Goal: Task Accomplishment & Management: Manage account settings

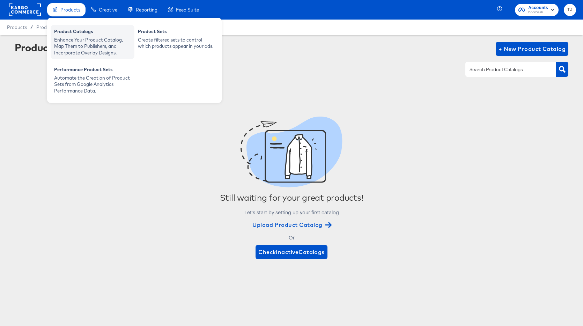
click at [67, 35] on div "Product Catalogs" at bounding box center [92, 32] width 77 height 8
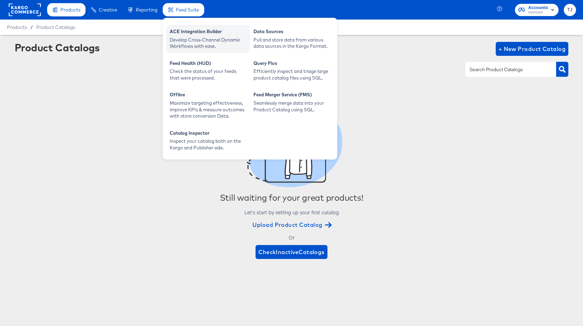
click at [181, 35] on div "ACE Integration Builder" at bounding box center [208, 32] width 77 height 8
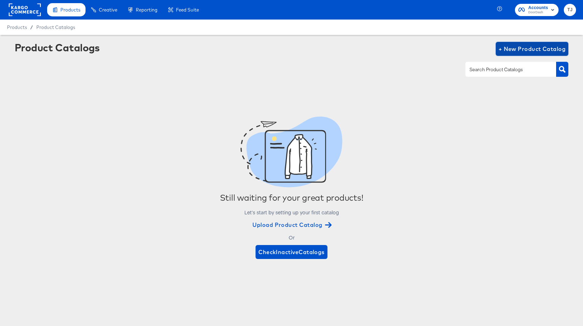
click at [513, 44] on span "+ New Product Catalog" at bounding box center [531, 49] width 67 height 10
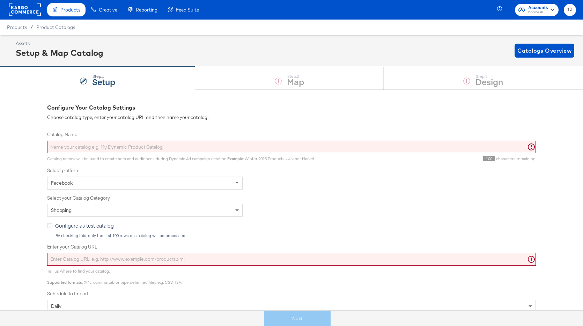
click at [521, 47] on span "Catalogs Overview" at bounding box center [544, 51] width 54 height 10
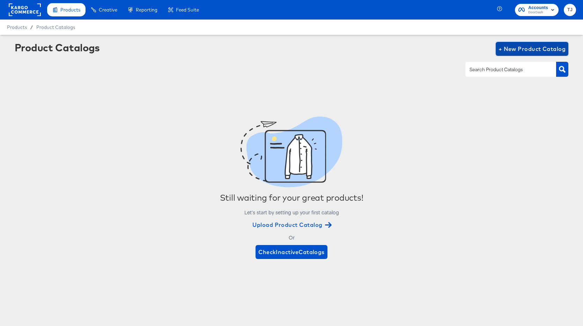
click at [515, 48] on span "+ New Product Catalog" at bounding box center [531, 49] width 67 height 10
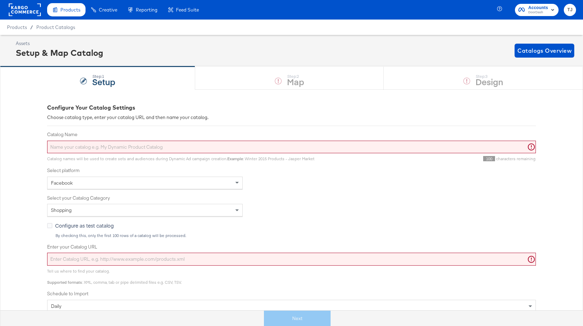
click at [139, 147] on input "Catalog Name" at bounding box center [291, 147] width 489 height 13
type input "B"
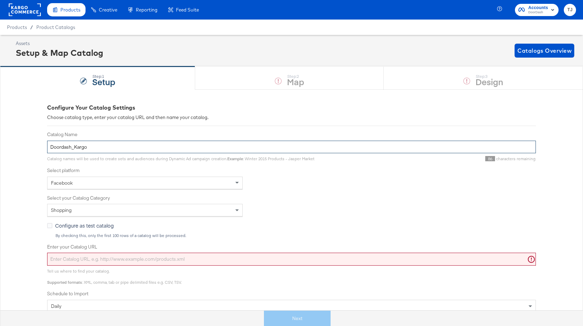
type input "Doordash_Kargo"
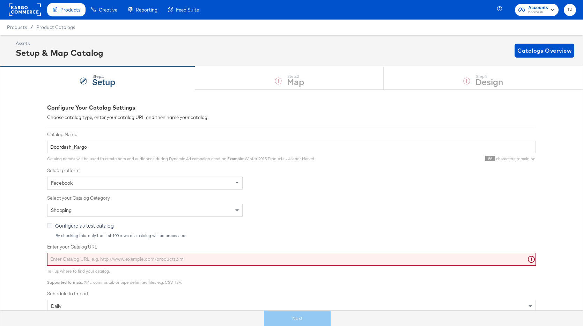
click at [207, 261] on input "Enter your Catalog URL" at bounding box center [291, 259] width 489 height 13
paste input "https://ace.stitcherads.com/exports/1466/universal/none/universal/export.tsv.gz"
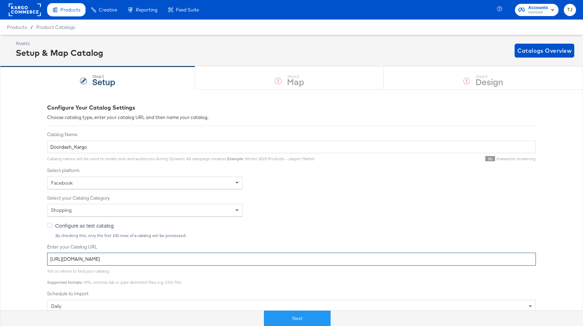
scroll to position [118, 0]
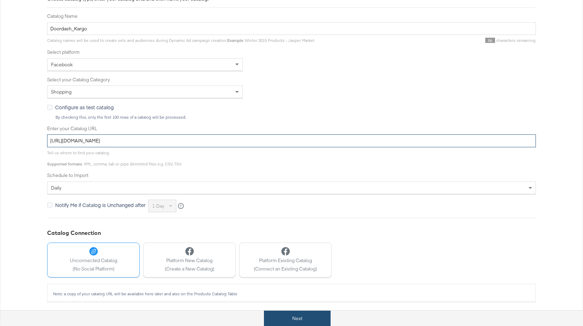
type input "https://ace.stitcherads.com/exports/1466/universal/none/universal/export.tsv.gz"
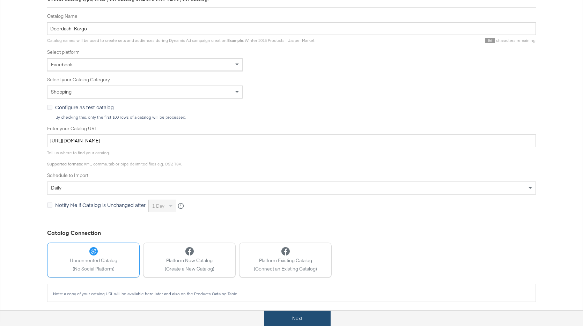
click at [302, 319] on button "Next" at bounding box center [297, 319] width 67 height 16
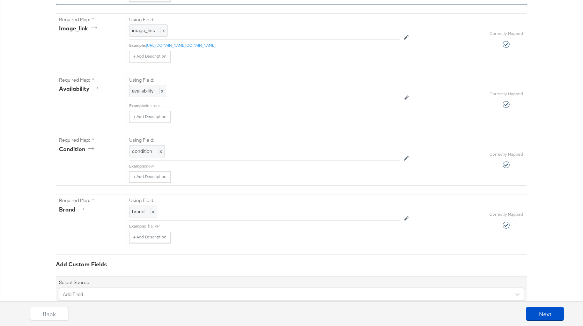
scroll to position [474, 0]
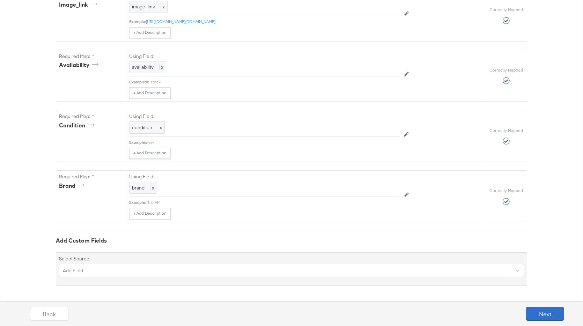
click at [549, 313] on button "Next" at bounding box center [545, 314] width 38 height 14
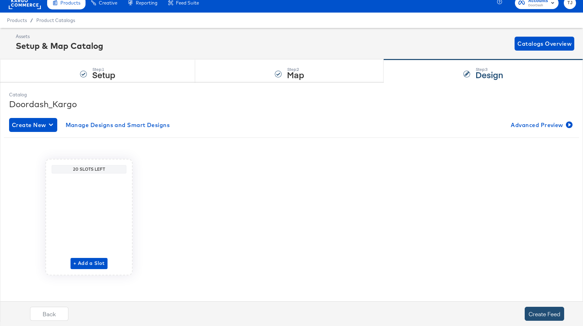
scroll to position [0, 0]
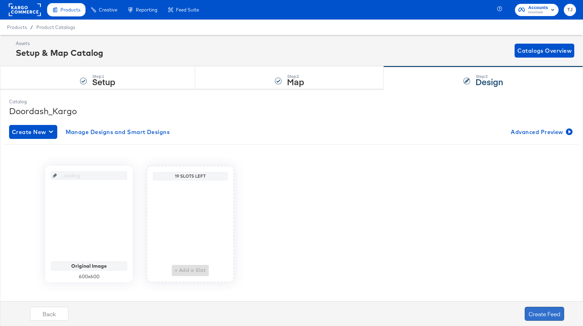
click at [550, 313] on button "Create Feed" at bounding box center [544, 314] width 39 height 14
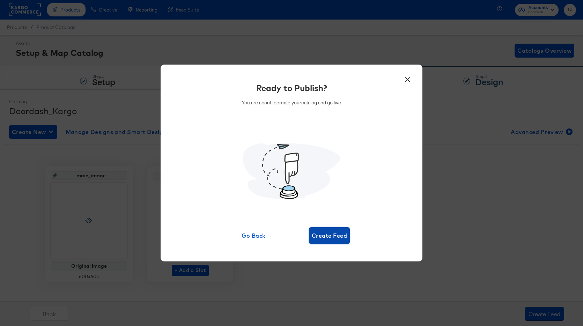
click at [333, 237] on span "Create Feed" at bounding box center [329, 236] width 35 height 10
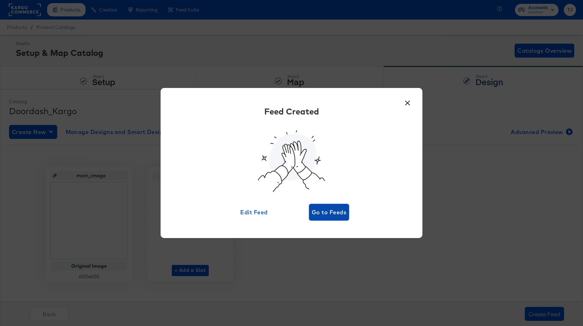
click at [336, 213] on span "Go to Feeds" at bounding box center [329, 212] width 35 height 10
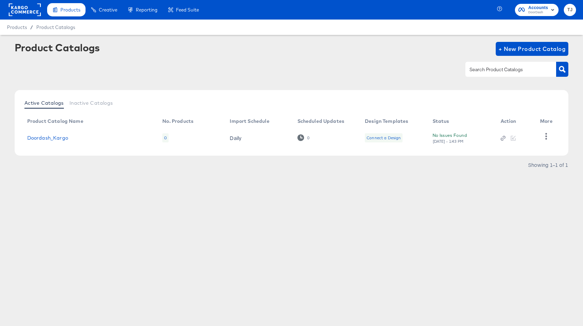
click at [31, 12] on rect at bounding box center [25, 9] width 32 height 13
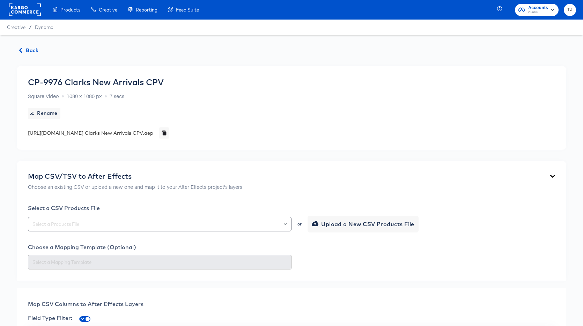
click at [16, 9] on rect at bounding box center [25, 9] width 32 height 13
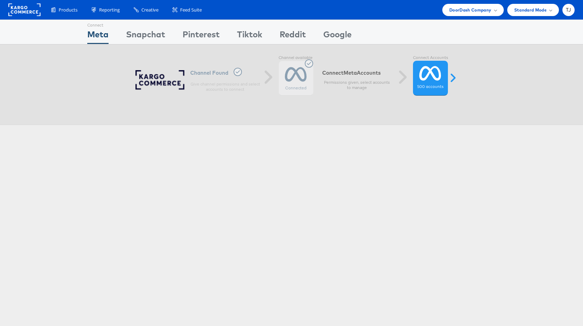
click at [478, 12] on span "DoorDash Company" at bounding box center [470, 9] width 42 height 7
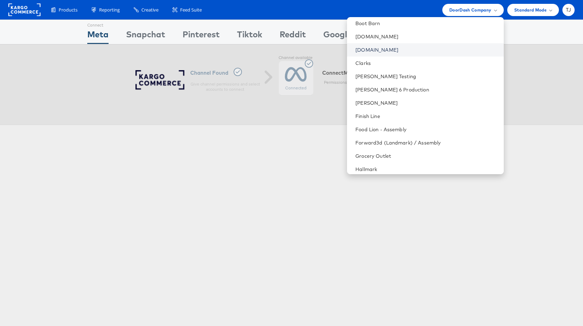
scroll to position [356, 0]
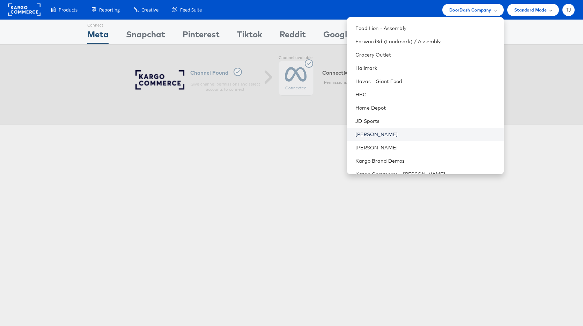
click at [424, 133] on link "[PERSON_NAME]" at bounding box center [426, 134] width 142 height 7
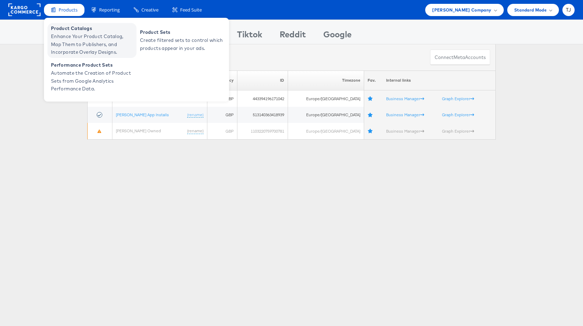
click at [69, 37] on span "Enhance Your Product Catalog, Map Them to Publishers, and Incorporate Overlay D…" at bounding box center [93, 44] width 84 height 24
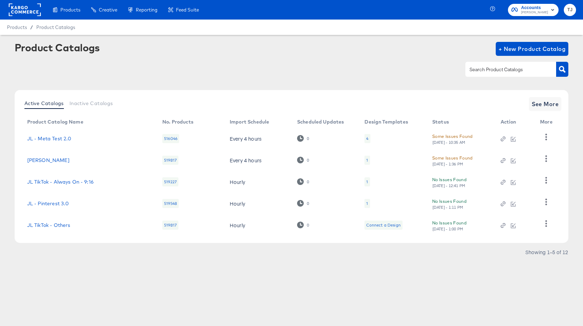
click at [493, 71] on input "text" at bounding box center [505, 70] width 74 height 8
paste input "JL - Snapchat"
type input "JL - Snapchat"
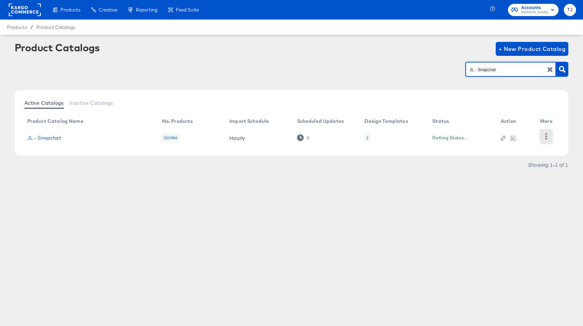
click at [546, 137] on icon "button" at bounding box center [546, 136] width 7 height 7
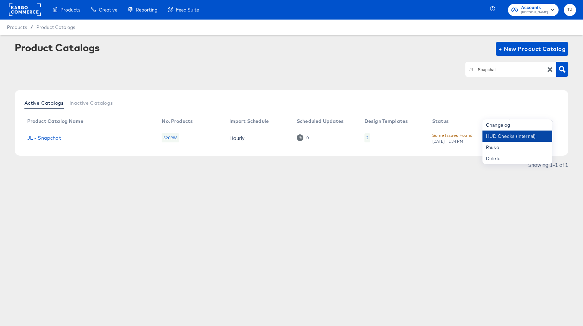
click at [533, 139] on div "HUD Checks (Internal)" at bounding box center [517, 136] width 70 height 11
drag, startPoint x: 63, startPoint y: 138, endPoint x: 22, endPoint y: 137, distance: 40.5
click at [23, 137] on td "JL - Snapchat" at bounding box center [89, 138] width 135 height 22
copy link "JL - Snapchat"
click at [68, 136] on div "JL - Snapchat" at bounding box center [87, 138] width 121 height 6
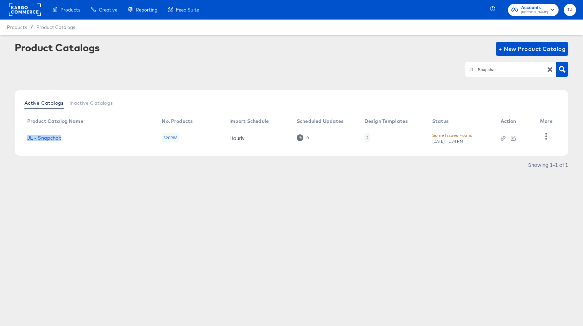
drag, startPoint x: 67, startPoint y: 138, endPoint x: 23, endPoint y: 134, distance: 44.4
click at [23, 134] on td "JL - Snapchat" at bounding box center [89, 138] width 135 height 22
copy link "JL - Snapchat"
click at [26, 8] on rect at bounding box center [25, 9] width 32 height 13
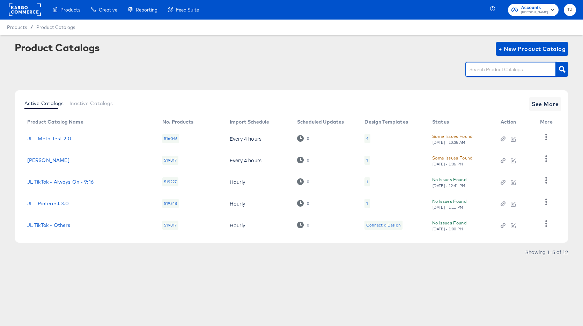
click at [506, 72] on input "text" at bounding box center [505, 70] width 74 height 8
paste input "JL Facebook UK Shopping"
type input "JL Facebook UK Shopping"
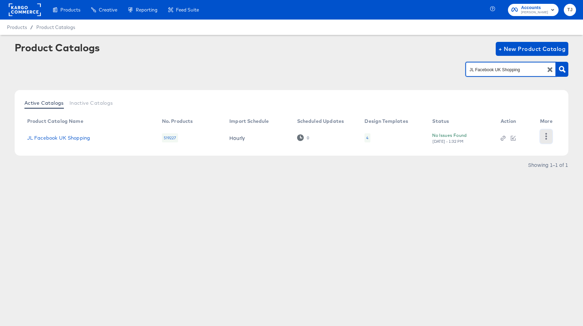
click at [546, 136] on icon "button" at bounding box center [546, 136] width 2 height 7
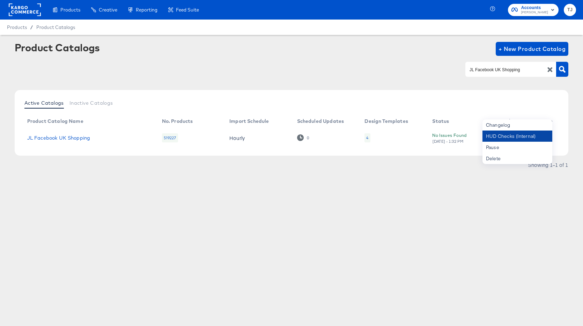
click at [530, 137] on div "HUD Checks (Internal)" at bounding box center [517, 136] width 70 height 11
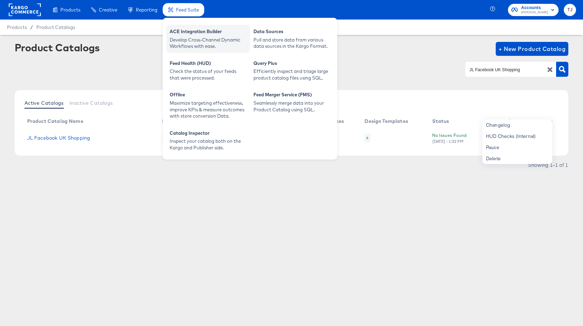
click at [189, 29] on div "ACE Integration Builder" at bounding box center [208, 32] width 77 height 8
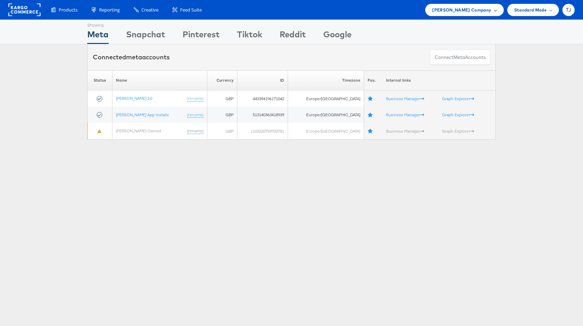
click at [488, 9] on span "John Lewis Company" at bounding box center [461, 9] width 59 height 7
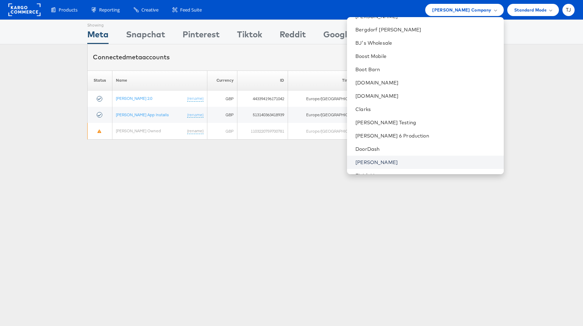
scroll to position [249, 0]
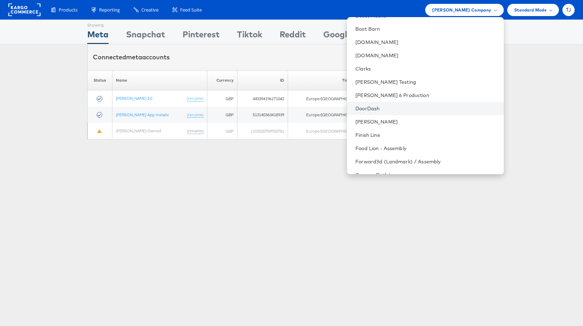
click at [414, 106] on link "DoorDash" at bounding box center [426, 108] width 142 height 7
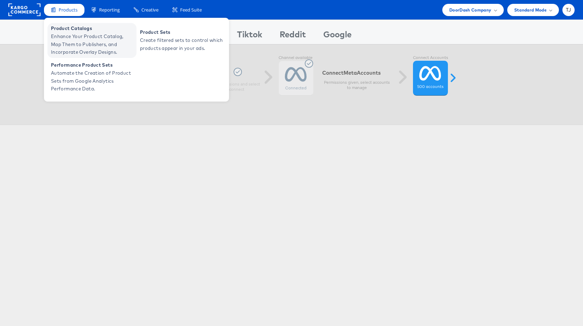
click at [66, 32] on span "Enhance Your Product Catalog, Map Them to Publishers, and Incorporate Overlay D…" at bounding box center [93, 44] width 84 height 24
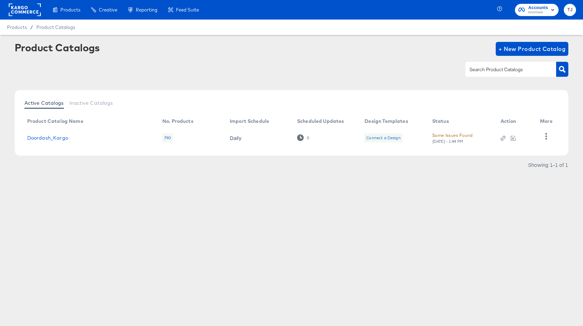
click at [458, 133] on div "Some Issues Found" at bounding box center [452, 135] width 40 height 7
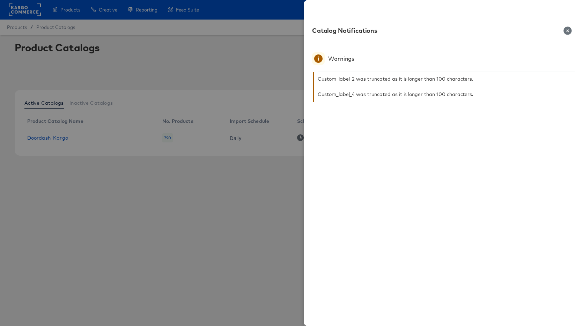
click at [563, 29] on icon "button" at bounding box center [567, 31] width 8 height 8
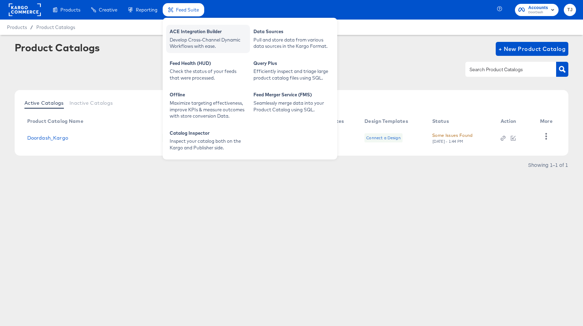
click at [197, 36] on div "ACE Integration Builder" at bounding box center [208, 32] width 77 height 8
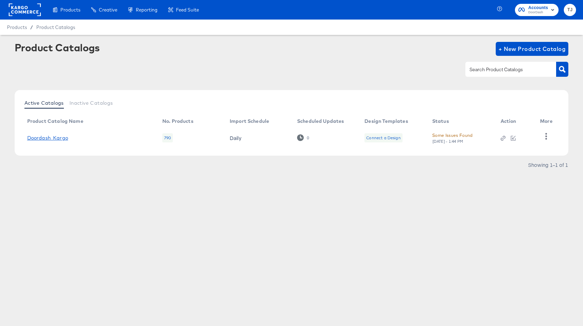
click at [37, 138] on link "Doordash_Kargo" at bounding box center [47, 138] width 41 height 6
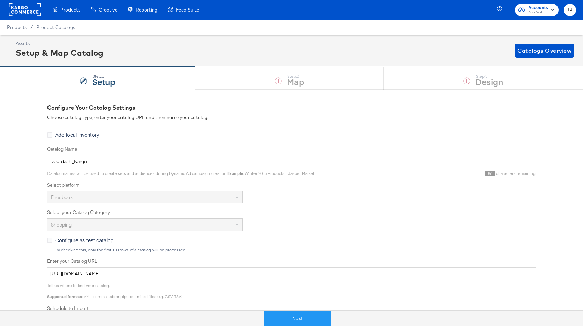
scroll to position [143, 0]
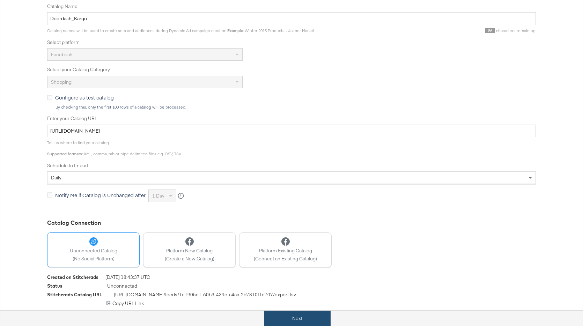
click at [314, 318] on button "Next" at bounding box center [297, 319] width 67 height 16
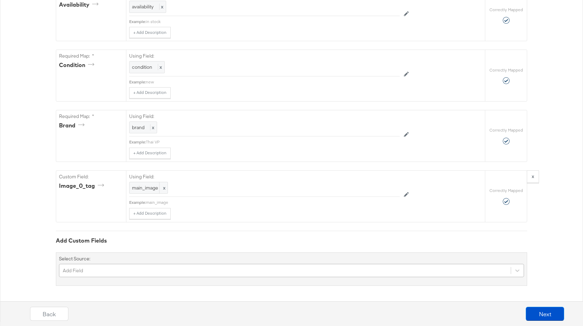
scroll to position [593, 0]
click at [228, 270] on div "Add Field" at bounding box center [291, 270] width 465 height 13
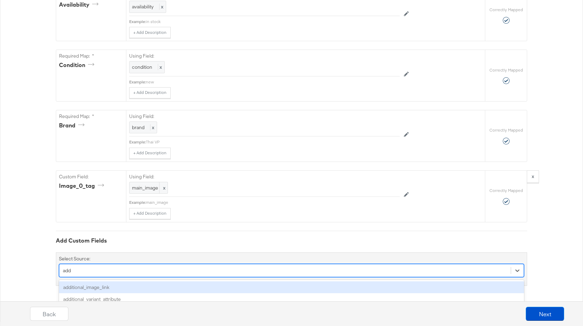
scroll to position [534, 0]
type input "addre"
click at [184, 283] on div "address" at bounding box center [291, 287] width 465 height 12
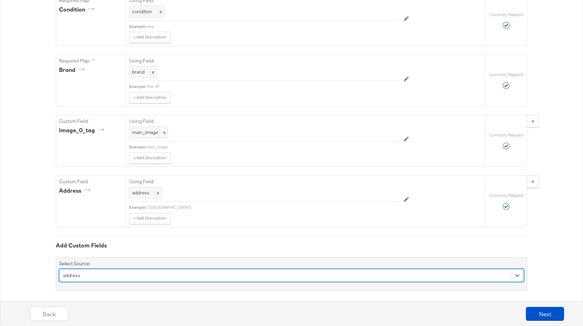
scroll to position [653, 0]
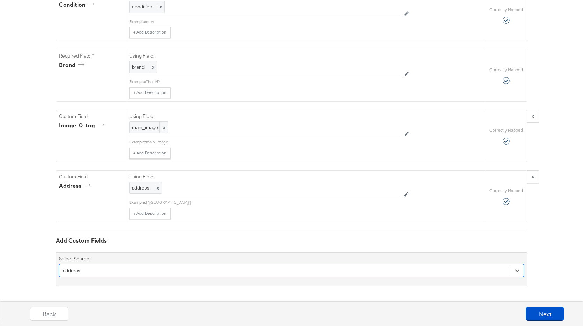
click at [262, 276] on div "option address, selected. Select is focused ,type to refine list, press Down to…" at bounding box center [291, 270] width 465 height 13
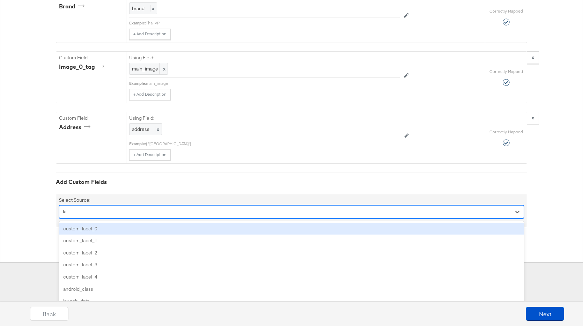
type input "l"
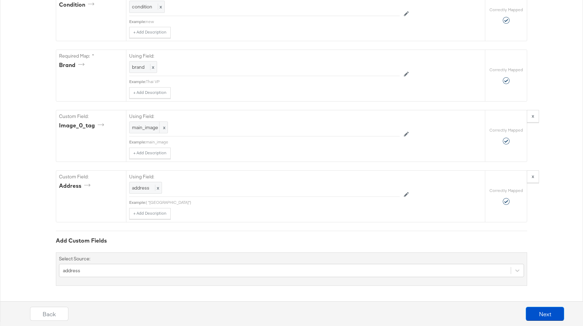
drag, startPoint x: 550, startPoint y: 170, endPoint x: 453, endPoint y: 151, distance: 98.8
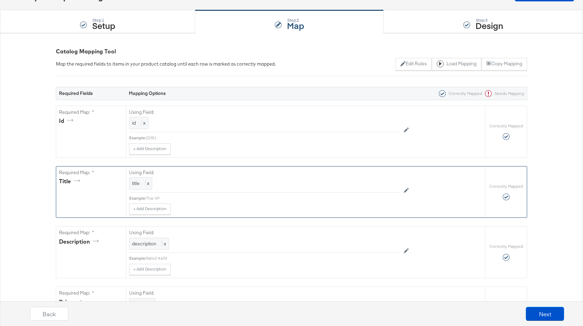
scroll to position [0, 0]
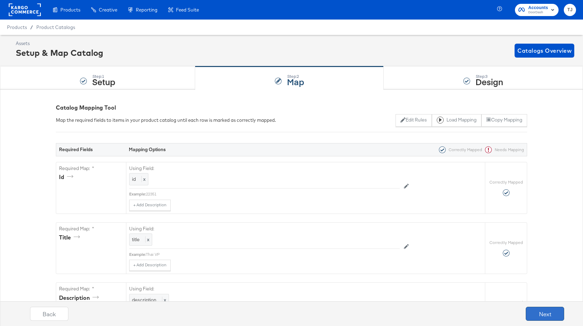
click at [551, 314] on button "Next" at bounding box center [545, 314] width 38 height 14
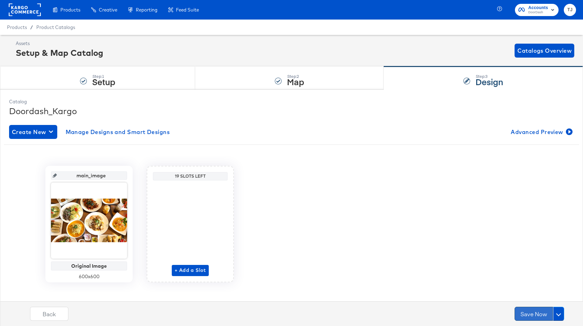
click at [527, 314] on button "Save Now" at bounding box center [533, 314] width 38 height 14
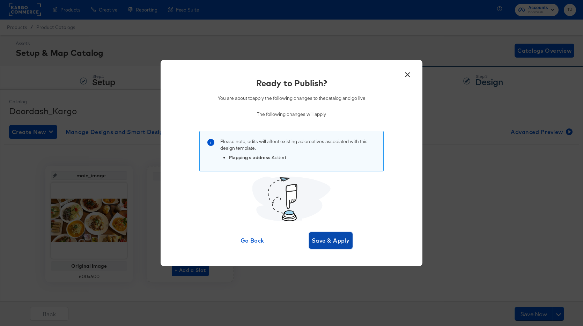
click at [343, 239] on span "Save & Apply" at bounding box center [331, 241] width 38 height 10
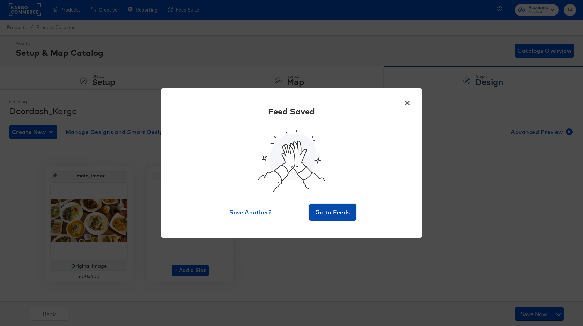
click at [338, 212] on span "Go to Feeds" at bounding box center [333, 212] width 42 height 10
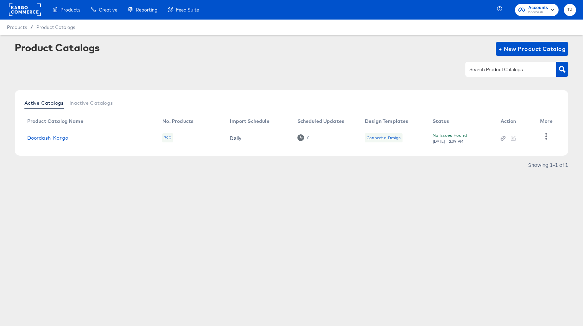
click at [42, 135] on link "Doordash_Kargo" at bounding box center [47, 138] width 41 height 6
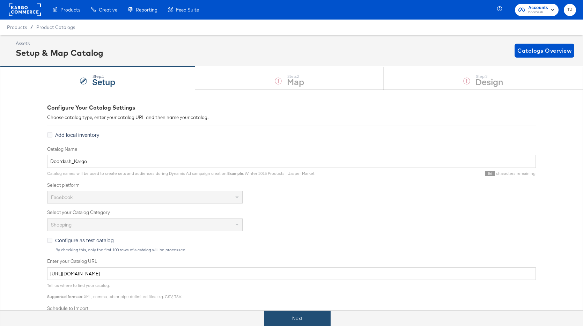
click at [289, 315] on button "Next" at bounding box center [297, 319] width 67 height 16
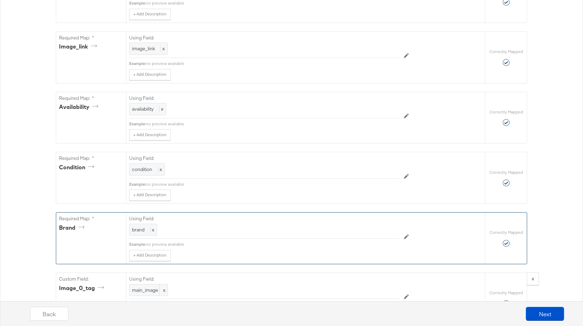
scroll to position [595, 0]
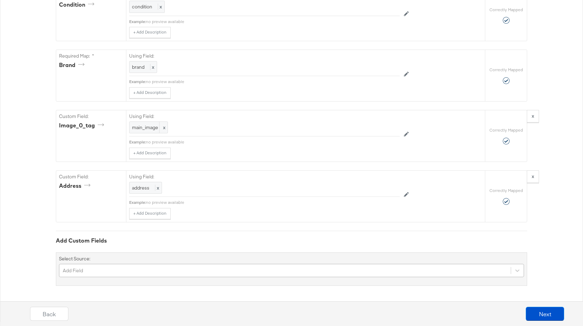
click at [222, 265] on div "Add Field" at bounding box center [291, 270] width 465 height 13
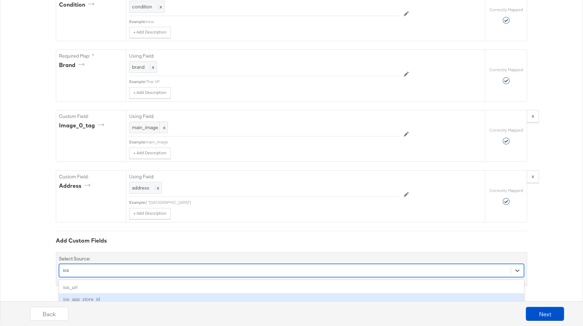
type input "ios"
click at [201, 299] on div "Back Next" at bounding box center [297, 311] width 583 height 30
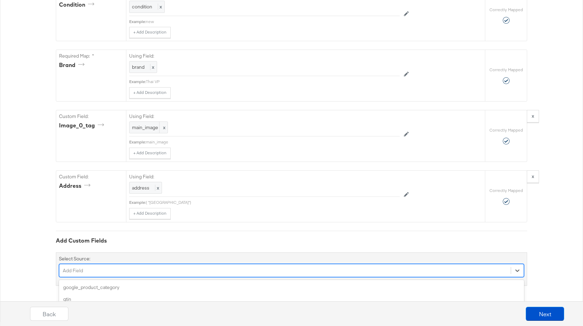
scroll to position [653, 0]
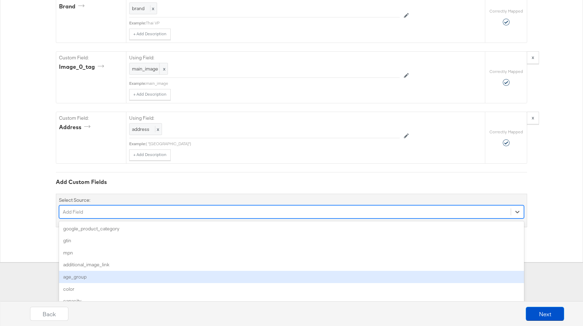
click at [188, 219] on div "option age_group focused, 5 of 170. 170 results available. Use Up and Down to c…" at bounding box center [291, 211] width 465 height 13
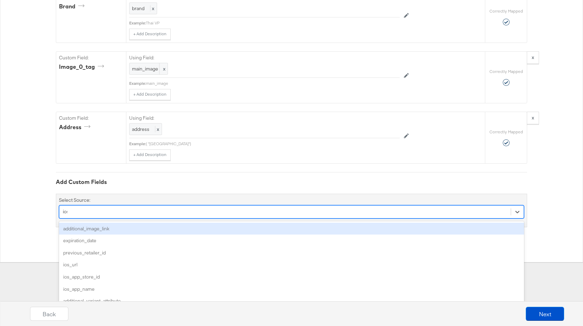
scroll to position [595, 0]
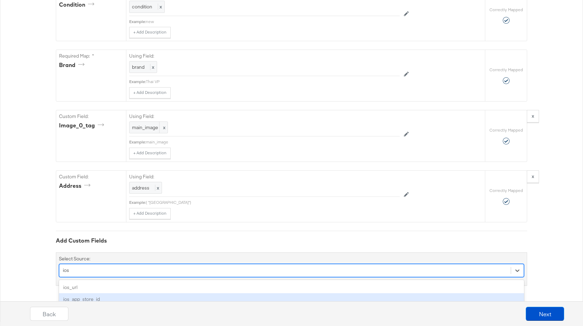
type input "ios"
click at [117, 296] on div "Back Next" at bounding box center [297, 311] width 583 height 30
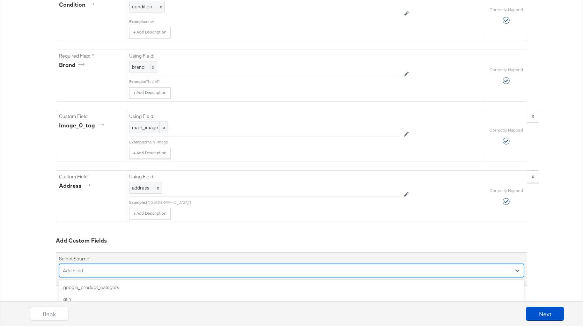
scroll to position [653, 0]
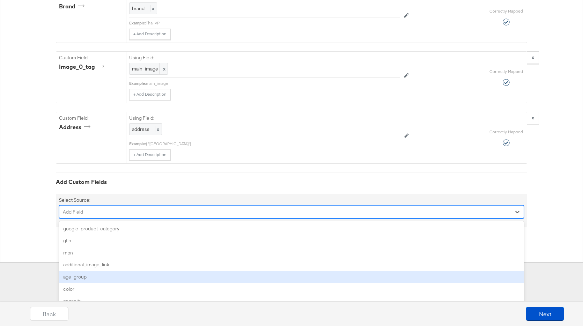
click at [119, 219] on div "option age_group focused, 5 of 170. 170 results available. Use Up and Down to c…" at bounding box center [291, 211] width 465 height 13
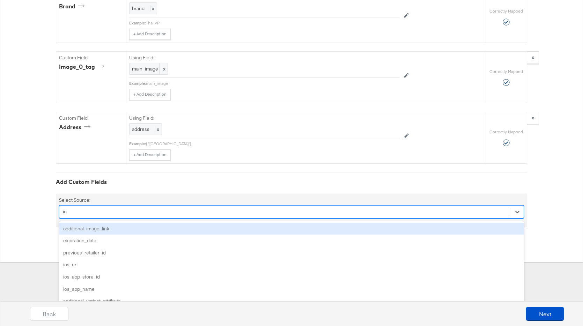
type input "ios"
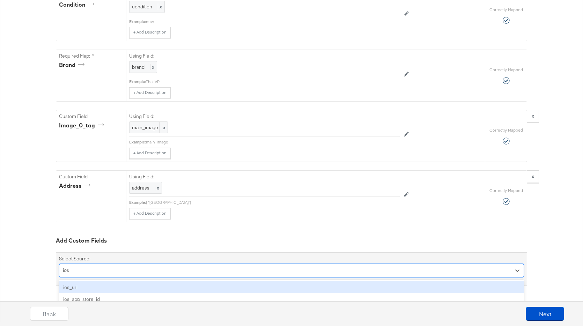
click at [129, 286] on div "ios_url" at bounding box center [291, 287] width 465 height 12
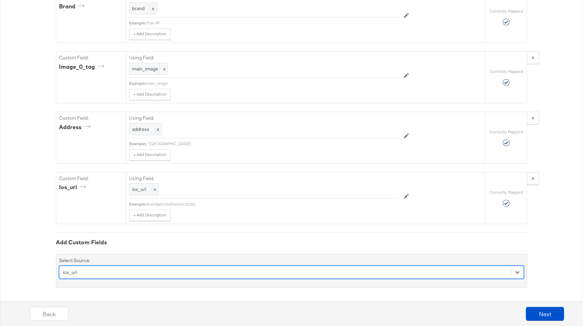
scroll to position [714, 0]
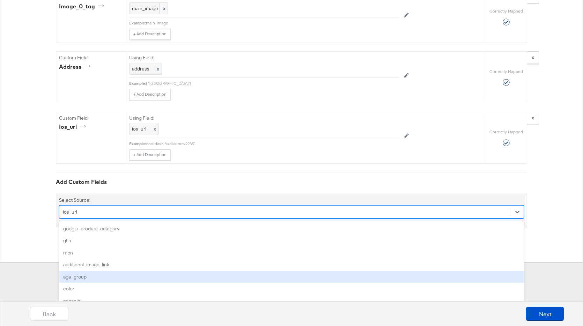
click at [129, 219] on div "option ios_url, selected. option age_group focused, 5 of 169. 169 results avail…" at bounding box center [291, 211] width 465 height 13
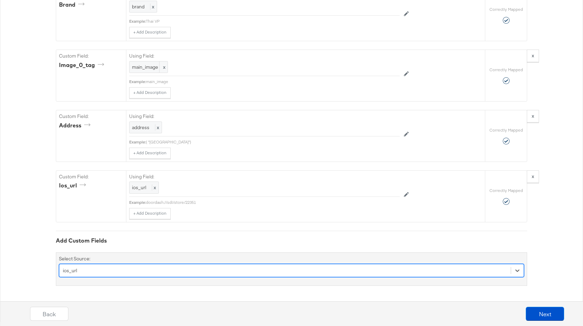
click at [187, 270] on div "option ios_url, selected. Select is focused ,type to refine list, press Down to…" at bounding box center [291, 270] width 465 height 13
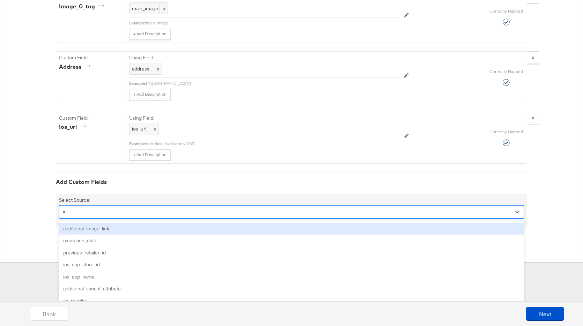
type input "ios"
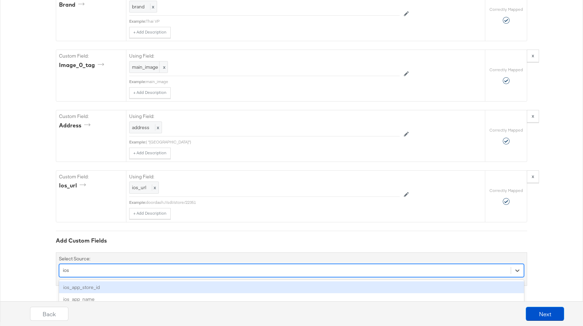
click at [170, 286] on div "ios_app_store_id" at bounding box center [291, 287] width 465 height 12
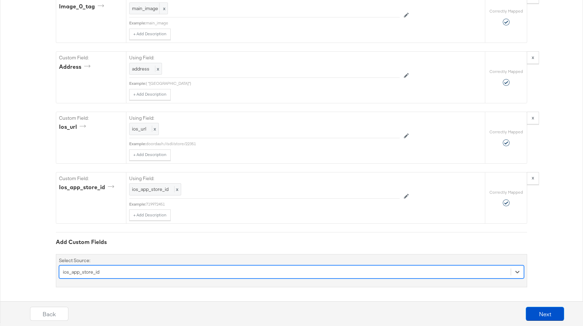
scroll to position [774, 0]
click at [172, 274] on div "option ios_app_store_id, selected. Select is focused ,type to refine list, pres…" at bounding box center [291, 270] width 465 height 13
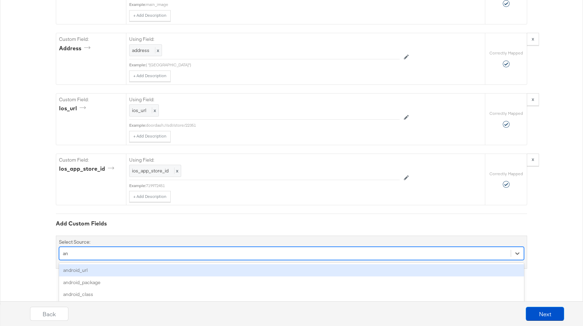
type input "and"
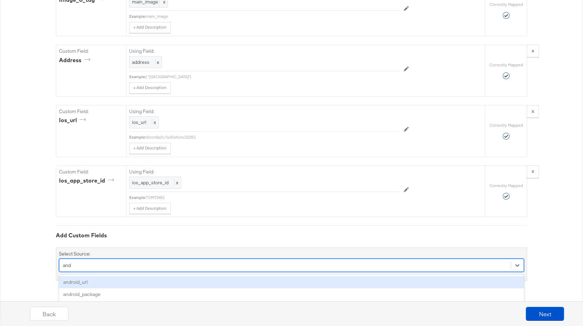
click at [167, 280] on div "android_url" at bounding box center [291, 282] width 465 height 12
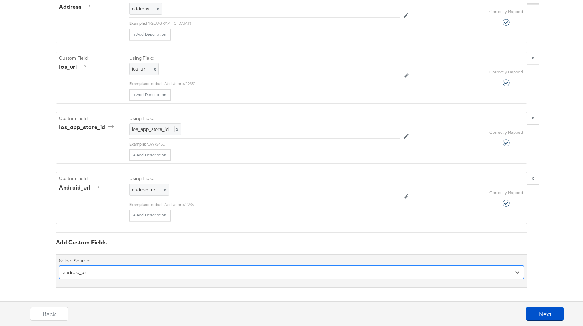
scroll to position [834, 0]
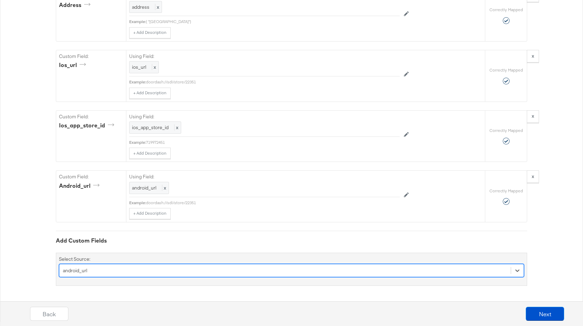
click at [166, 271] on div "option android_url, selected. Select is focused ,type to refine list, press Dow…" at bounding box center [291, 270] width 465 height 13
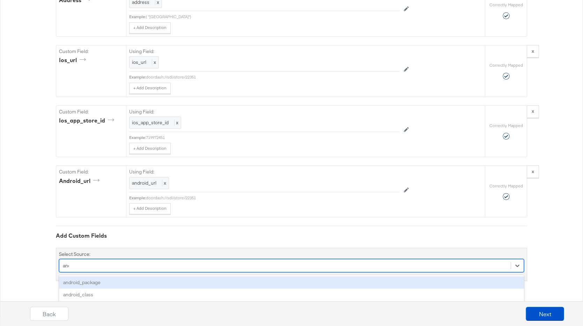
scroll to position [776, 0]
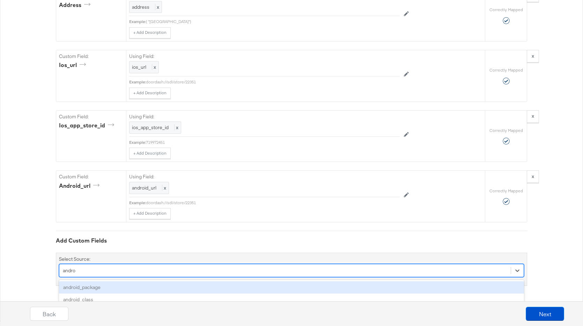
type input "androi"
click at [151, 285] on div "android_package" at bounding box center [291, 287] width 465 height 12
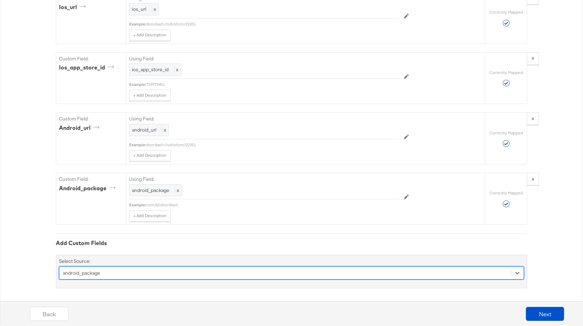
scroll to position [895, 0]
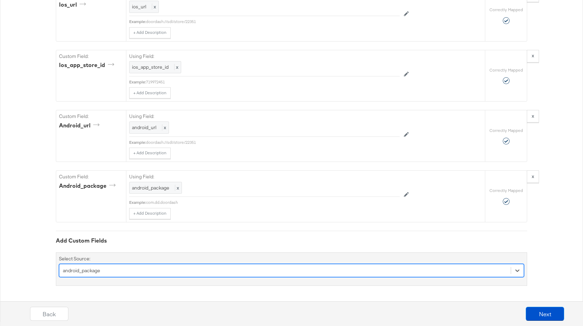
click at [181, 274] on div "option android_package, selected. Select is focused ,type to refine list, press…" at bounding box center [291, 270] width 465 height 13
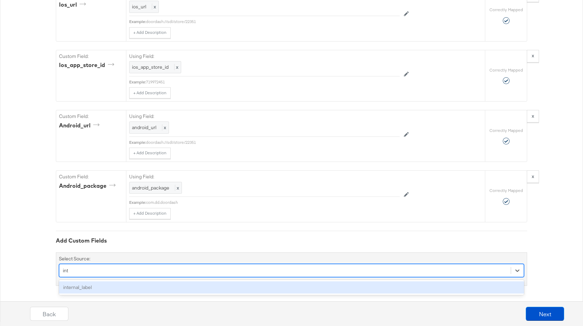
scroll to position [836, 0]
type input "inter"
click at [173, 285] on div "internal_label" at bounding box center [291, 287] width 465 height 12
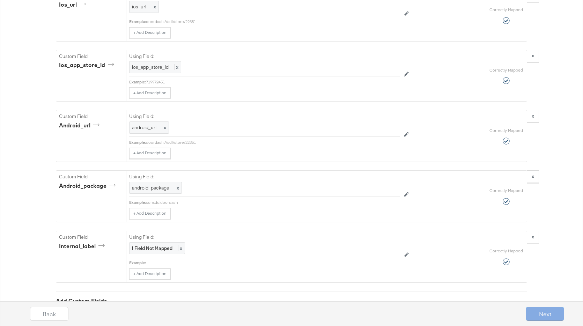
scroll to position [895, 0]
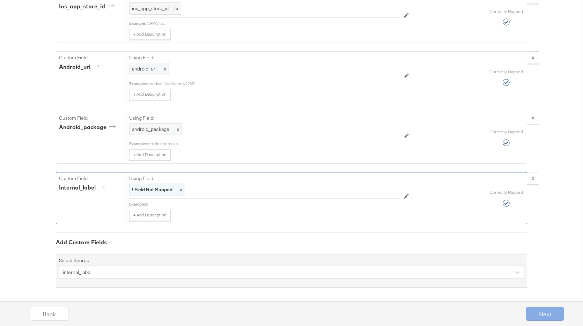
click at [180, 190] on span "x" at bounding box center [180, 189] width 4 height 6
click at [183, 189] on div "Select..." at bounding box center [248, 190] width 238 height 12
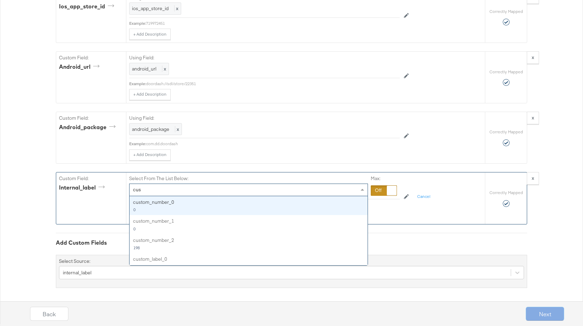
type input "cust"
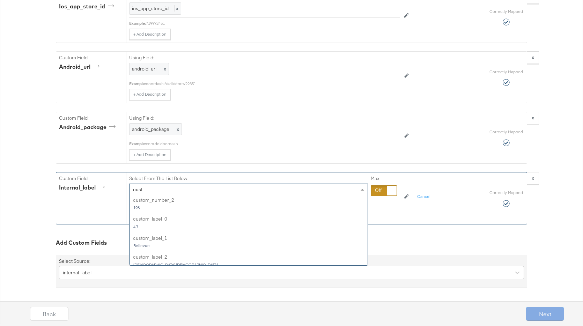
scroll to position [42, 0]
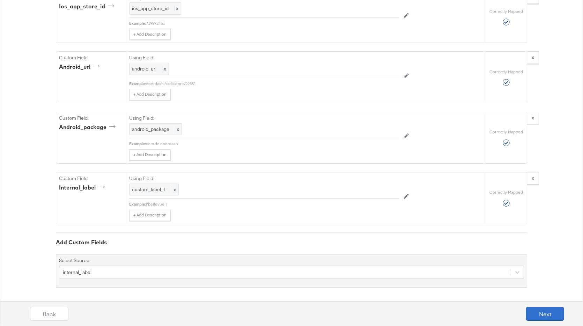
click at [541, 314] on button "Next" at bounding box center [545, 314] width 38 height 14
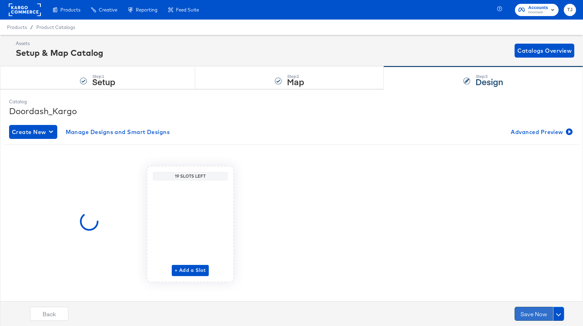
click at [540, 314] on button "Save Now" at bounding box center [533, 314] width 38 height 14
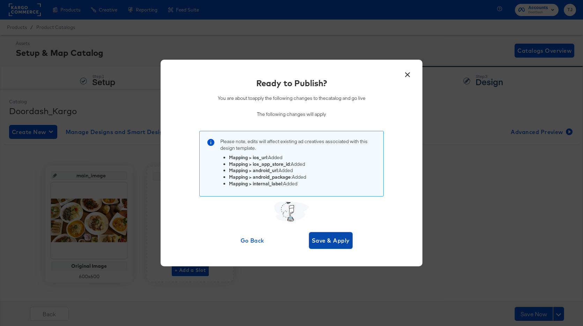
click at [346, 242] on span "Save & Apply" at bounding box center [331, 241] width 38 height 10
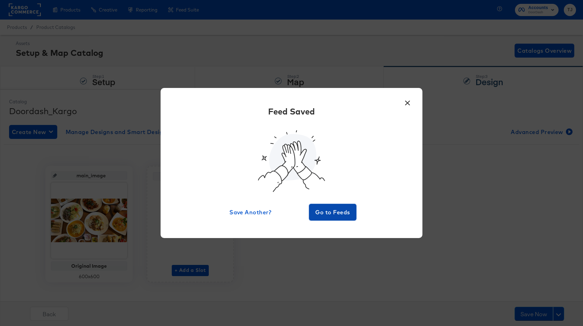
click at [320, 214] on span "Go to Feeds" at bounding box center [333, 212] width 42 height 10
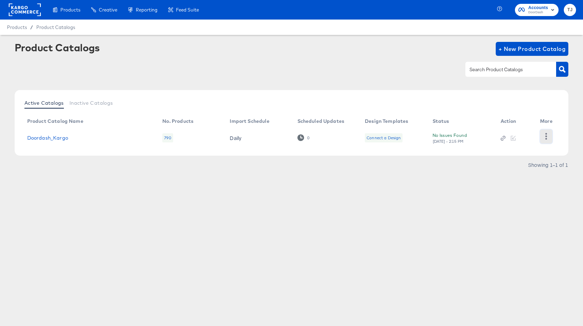
click at [546, 136] on icon "button" at bounding box center [546, 136] width 2 height 7
click at [537, 138] on div "HUD Checks (Internal)" at bounding box center [517, 136] width 70 height 11
click at [51, 138] on link "Doordash_Kargo" at bounding box center [47, 138] width 41 height 6
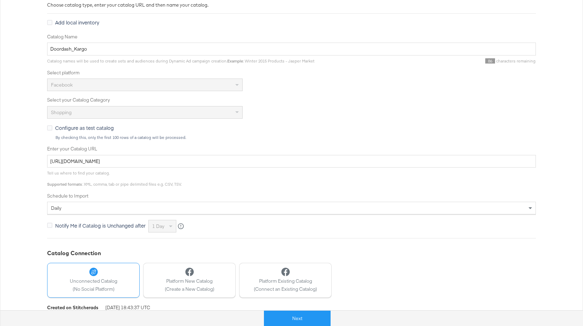
scroll to position [143, 0]
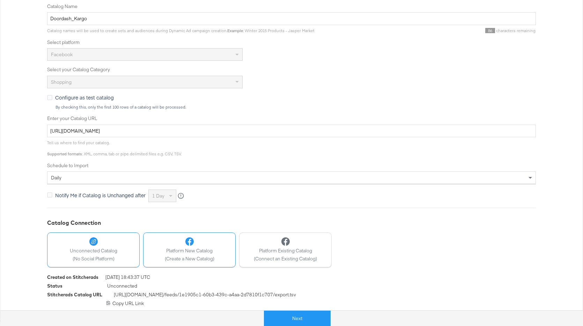
click at [188, 255] on div "Platform New Catalog (Create a New Catalog)" at bounding box center [190, 249] width 50 height 25
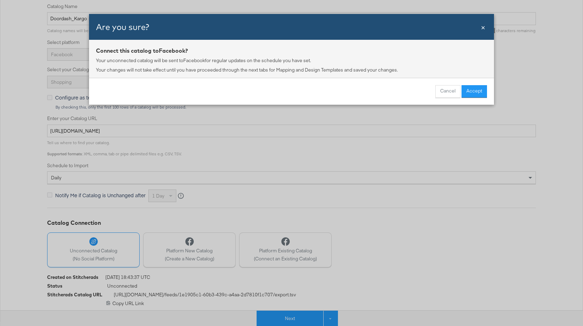
click at [475, 90] on button "Accept" at bounding box center [473, 91] width 25 height 13
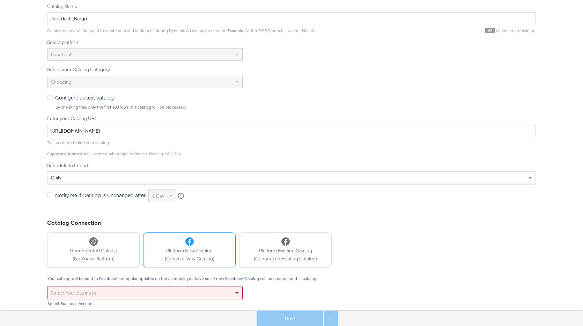
scroll to position [197, 0]
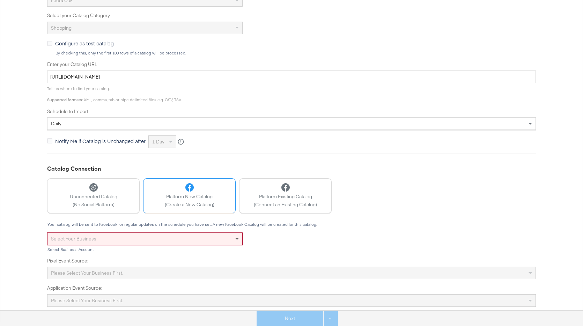
click at [236, 238] on span at bounding box center [236, 239] width 3 height 2
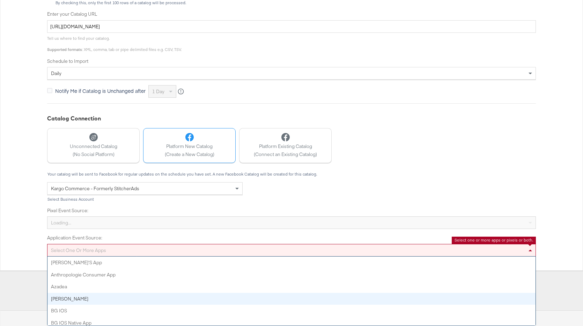
click at [311, 257] on div "Select one or more apps Adam's App Anthropologie Consumer App Azadea Belk BG iO…" at bounding box center [291, 250] width 489 height 13
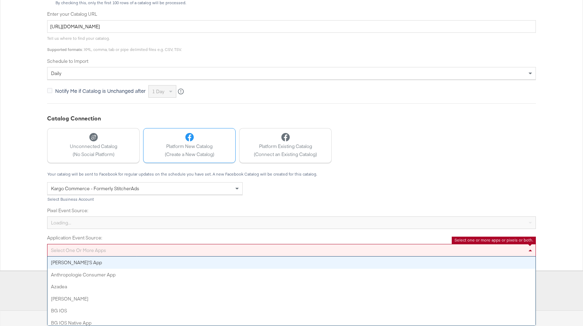
click at [334, 223] on div "Your catalog will be sent to Facebook for regular updates on the schedule you h…" at bounding box center [291, 214] width 489 height 85
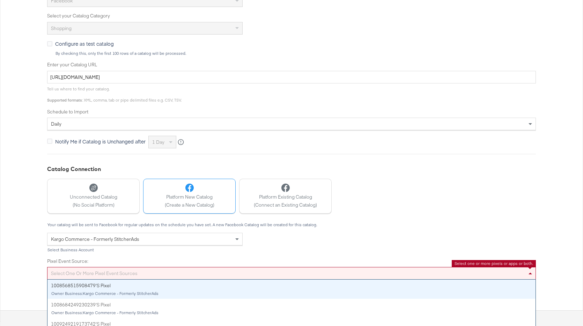
scroll to position [220, 0]
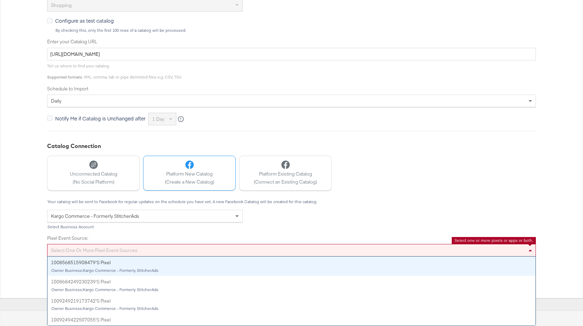
click at [294, 257] on div "Select one or more pixel event sources 1008568515908479's Pixel Owner Business:…" at bounding box center [291, 250] width 489 height 13
type input "stitc"
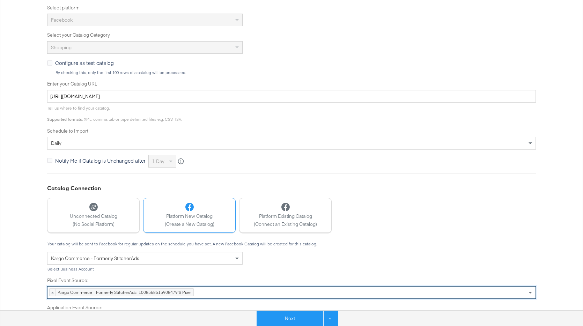
scroll to position [197, 0]
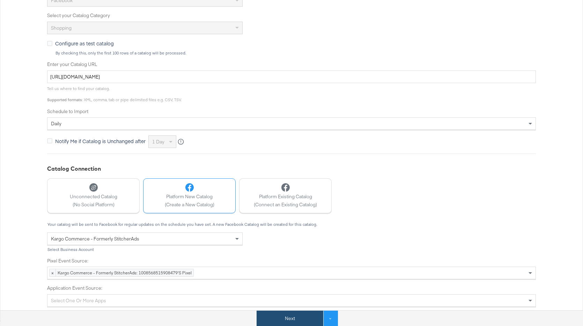
click at [298, 318] on button "Next" at bounding box center [290, 319] width 67 height 16
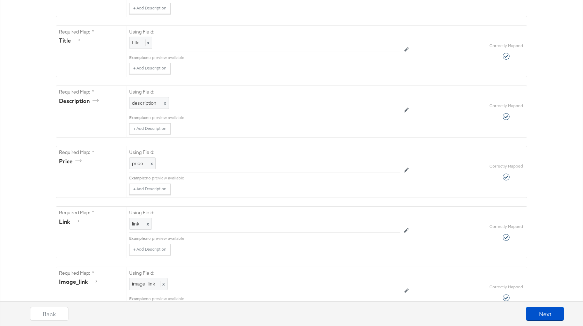
scroll to position [0, 0]
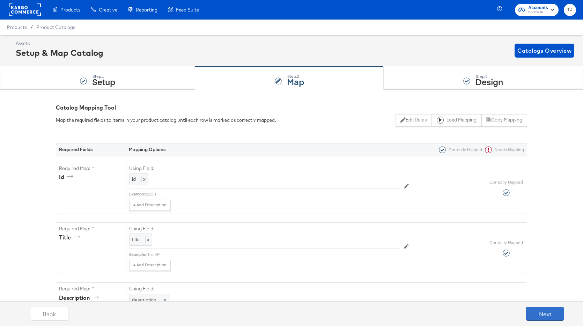
click at [544, 312] on button "Next" at bounding box center [545, 314] width 38 height 14
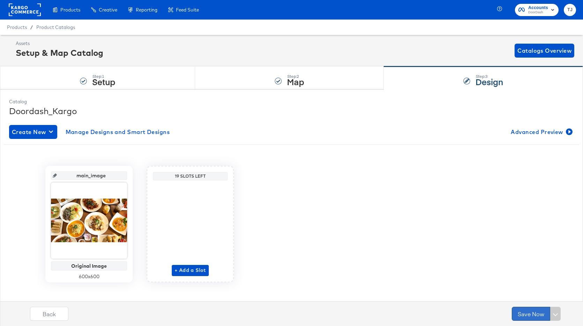
click at [532, 314] on button "Save Now" at bounding box center [531, 314] width 38 height 14
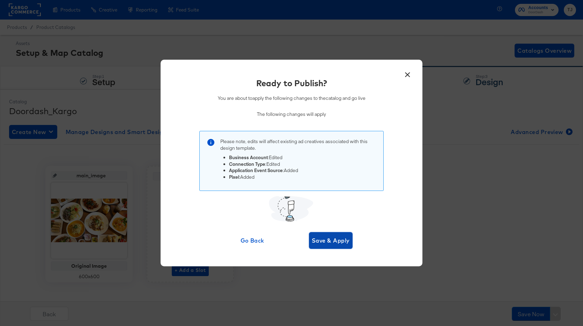
click at [340, 239] on span "Save & Apply" at bounding box center [331, 241] width 38 height 10
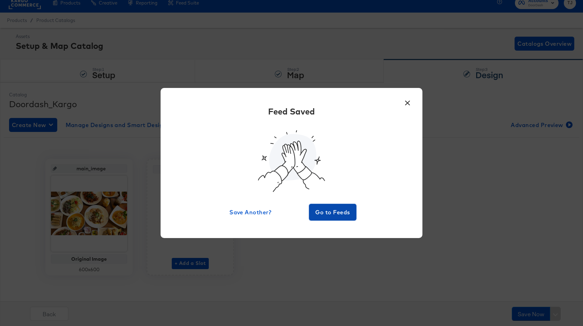
click at [340, 216] on span "Go to Feeds" at bounding box center [333, 212] width 42 height 10
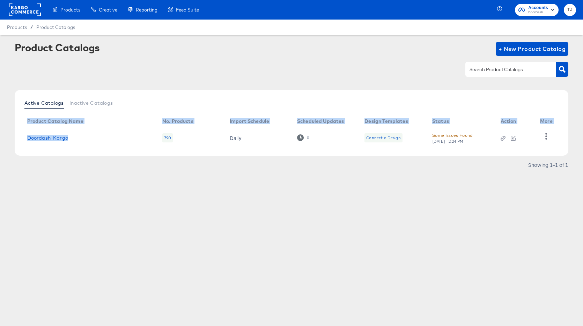
drag, startPoint x: 73, startPoint y: 139, endPoint x: 17, endPoint y: 138, distance: 55.9
click at [16, 138] on div "Active Catalogs Inactive Catalogs Product Catalog Name No. Products Import Sche…" at bounding box center [292, 123] width 554 height 66
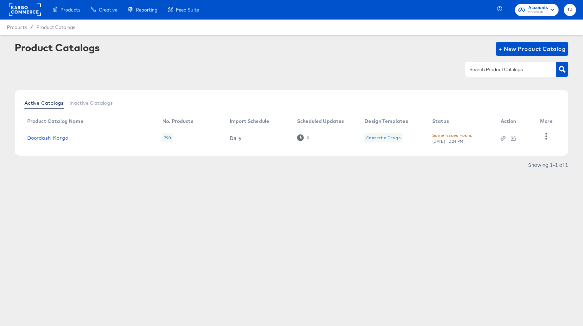
click at [69, 141] on td "Doordash_Kargo" at bounding box center [89, 138] width 135 height 22
drag, startPoint x: 72, startPoint y: 140, endPoint x: 26, endPoint y: 138, distance: 45.8
click at [26, 138] on td "Doordash_Kargo" at bounding box center [89, 138] width 135 height 22
copy link "Doordash_Kargo"
click at [34, 136] on link "Doordash_Kargo" at bounding box center [47, 138] width 41 height 6
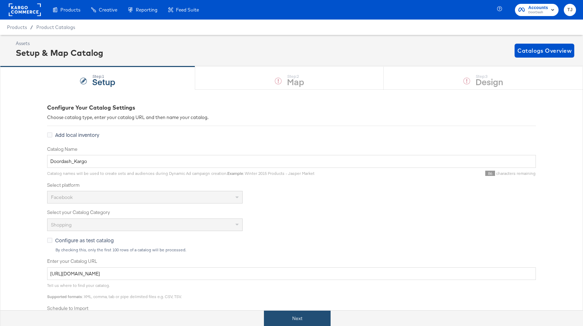
click at [298, 317] on button "Next" at bounding box center [297, 319] width 67 height 16
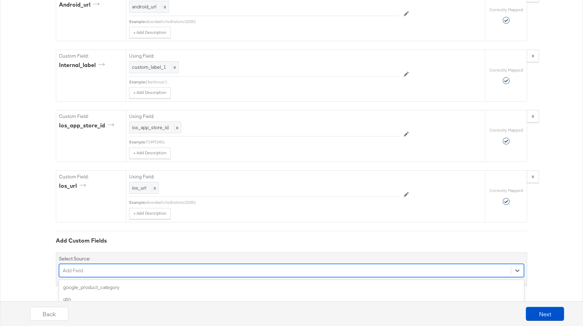
scroll to position [955, 0]
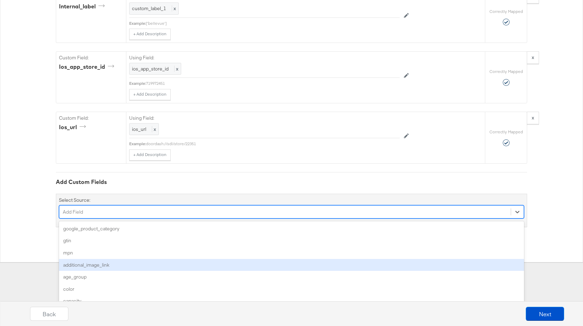
click at [294, 219] on div "option additional_image_link focused, 4 of 165. 165 results available. Use Up a…" at bounding box center [291, 211] width 465 height 13
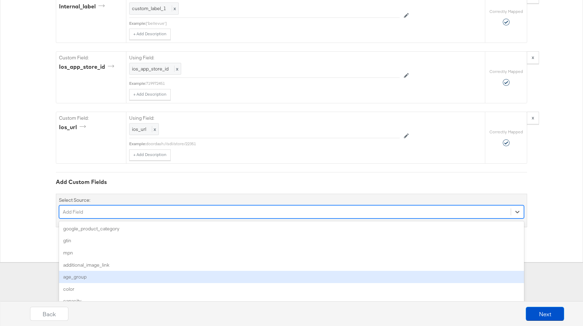
click at [184, 219] on div "option age_group focused, 5 of 165. 165 results available. Use Up and Down to c…" at bounding box center [291, 211] width 465 height 13
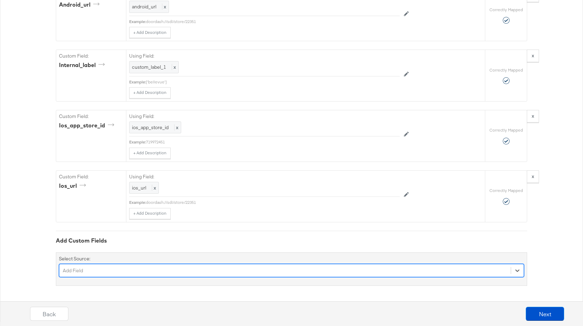
click at [87, 269] on div "Select is focused ,type to refine list, press Down to open the menu, Add Field" at bounding box center [291, 270] width 465 height 13
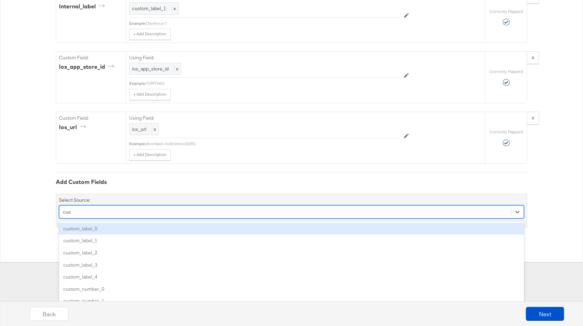
type input "cust"
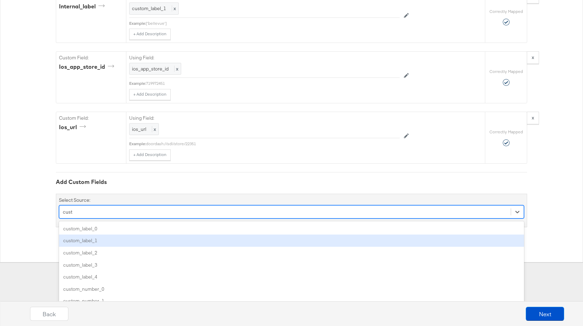
click at [103, 241] on div "custom_label_1" at bounding box center [291, 241] width 465 height 12
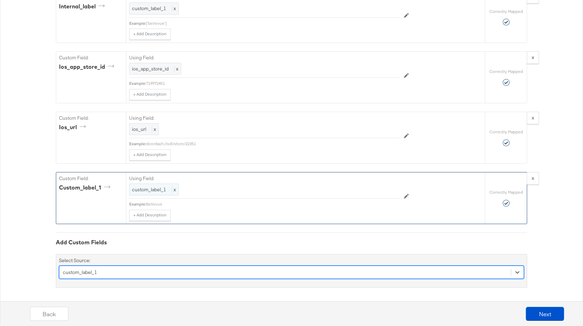
click at [175, 189] on span "x" at bounding box center [174, 189] width 4 height 6
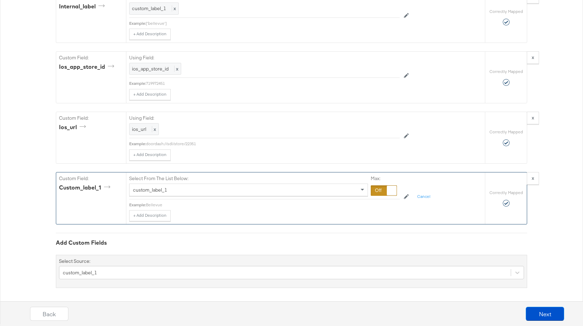
click at [174, 189] on div "custom_label_1" at bounding box center [248, 190] width 238 height 12
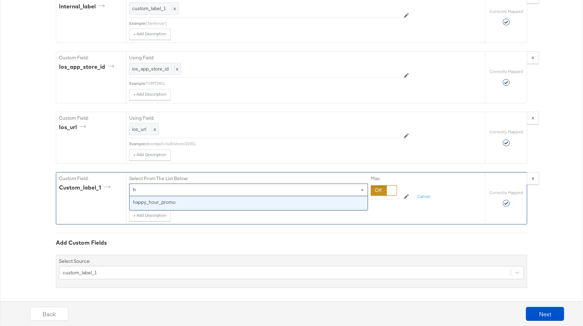
scroll to position [0, 0]
type input "happ"
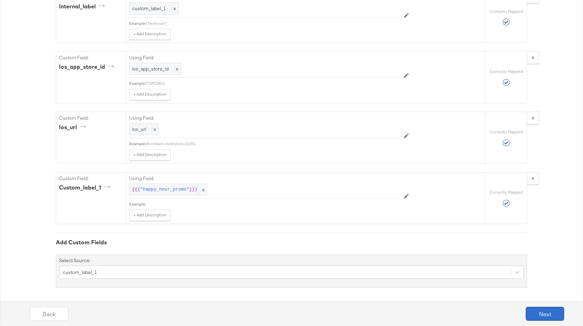
click at [549, 314] on button "Next" at bounding box center [545, 314] width 38 height 14
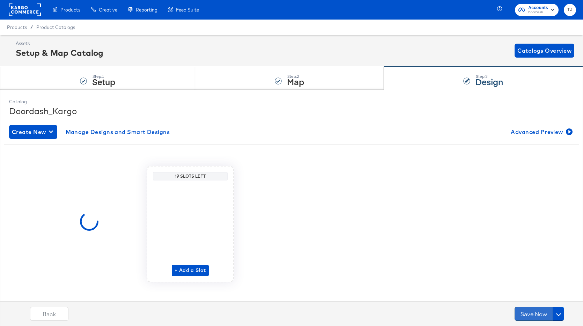
click at [538, 313] on button "Save Now" at bounding box center [533, 314] width 38 height 14
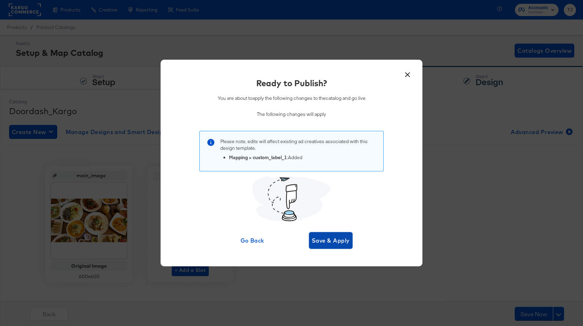
click at [330, 240] on span "Save & Apply" at bounding box center [331, 241] width 38 height 10
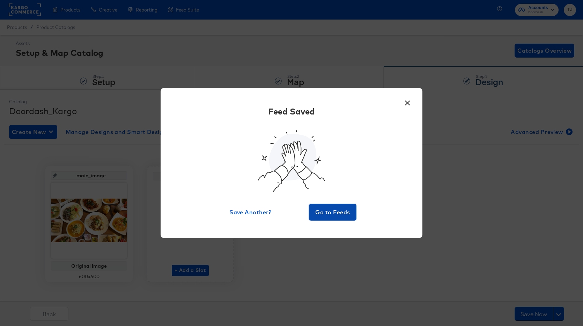
click at [333, 213] on span "Go to Feeds" at bounding box center [333, 212] width 42 height 10
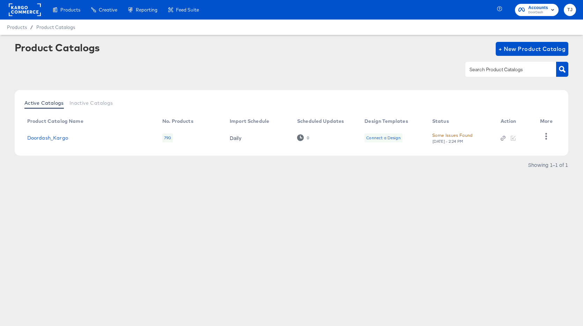
click at [27, 10] on rect at bounding box center [25, 9] width 32 height 13
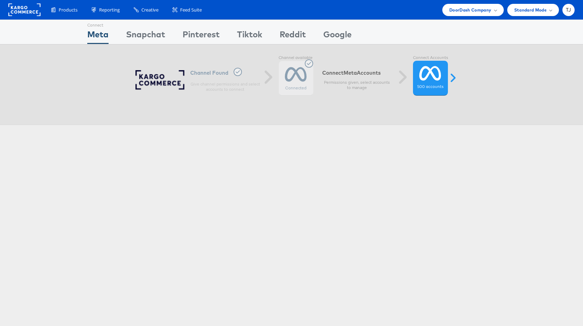
drag, startPoint x: 0, startPoint y: 0, endPoint x: 13, endPoint y: 30, distance: 33.0
click at [0, 128] on html "Products Product Catalogs Enhance Your Product Catalog, Map Them to Publishers,…" at bounding box center [291, 163] width 583 height 326
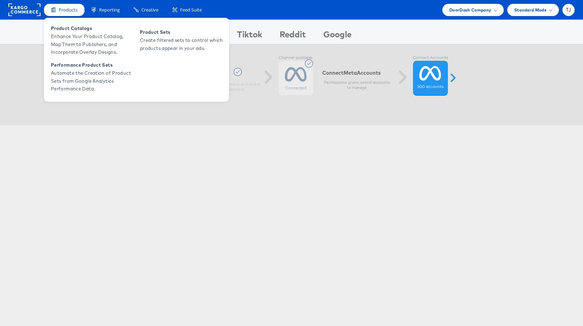
drag, startPoint x: 60, startPoint y: 11, endPoint x: 64, endPoint y: 16, distance: 6.0
click at [60, 11] on span "Products" at bounding box center [68, 10] width 19 height 7
drag, startPoint x: 67, startPoint y: 30, endPoint x: 72, endPoint y: 30, distance: 5.6
click at [67, 30] on span "Product Catalogs" at bounding box center [93, 28] width 84 height 8
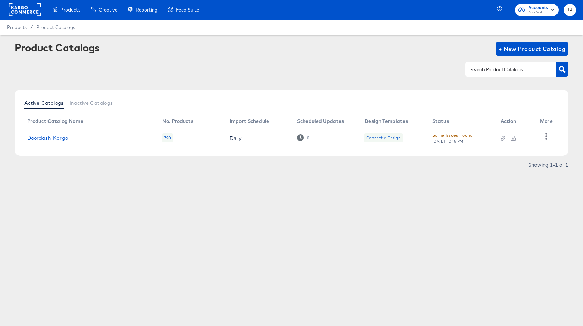
click at [12, 9] on rect at bounding box center [25, 9] width 32 height 13
click at [22, 7] on rect at bounding box center [25, 9] width 32 height 13
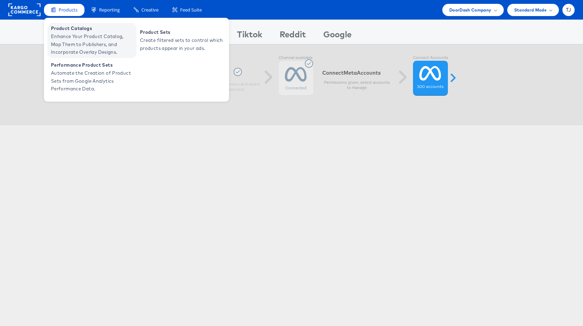
click at [66, 37] on span "Enhance Your Product Catalog, Map Them to Publishers, and Incorporate Overlay D…" at bounding box center [93, 44] width 84 height 24
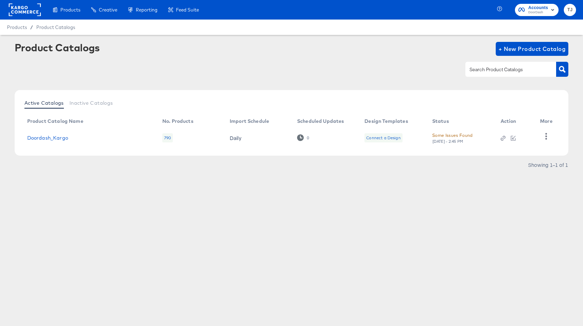
click at [25, 11] on rect at bounding box center [25, 9] width 32 height 13
click at [22, 10] on rect at bounding box center [25, 9] width 32 height 13
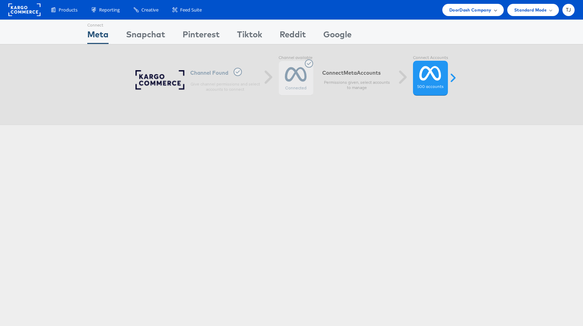
click at [487, 12] on span "DoorDash Company" at bounding box center [470, 9] width 42 height 7
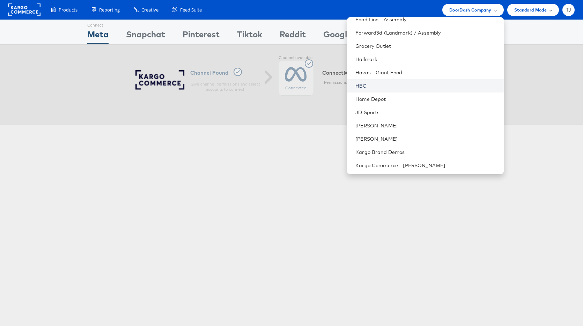
scroll to position [375, 0]
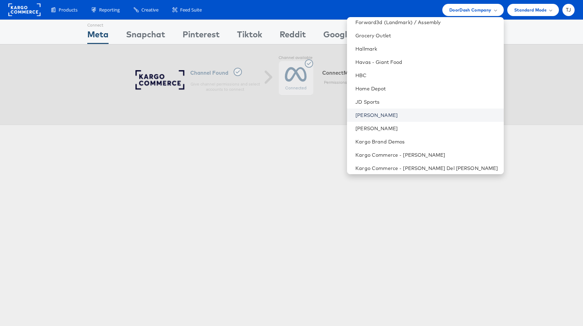
click at [415, 115] on link "[PERSON_NAME]" at bounding box center [426, 115] width 142 height 7
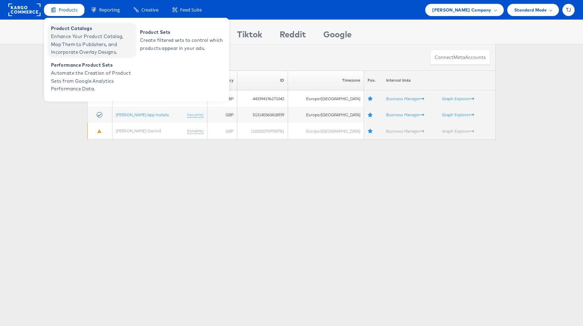
click at [61, 30] on span "Product Catalogs" at bounding box center [93, 28] width 84 height 8
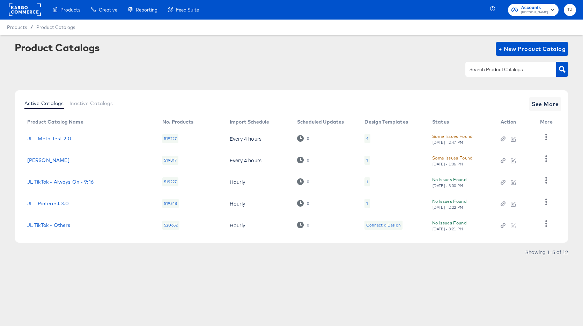
click at [501, 71] on input "text" at bounding box center [505, 70] width 74 height 8
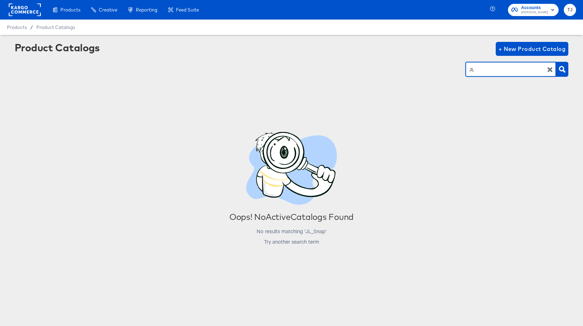
type input "J"
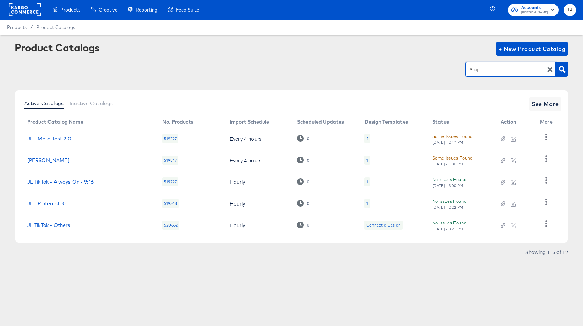
type input "Snap"
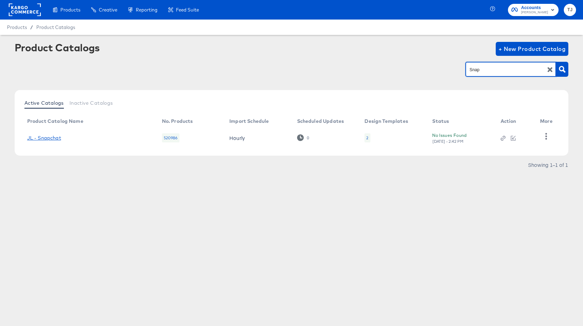
click at [36, 138] on link "JL - Snapchat" at bounding box center [44, 138] width 34 height 6
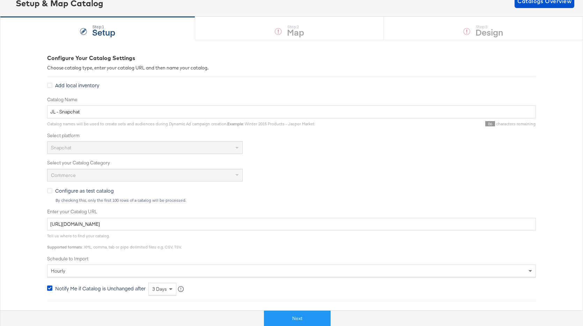
scroll to position [55, 0]
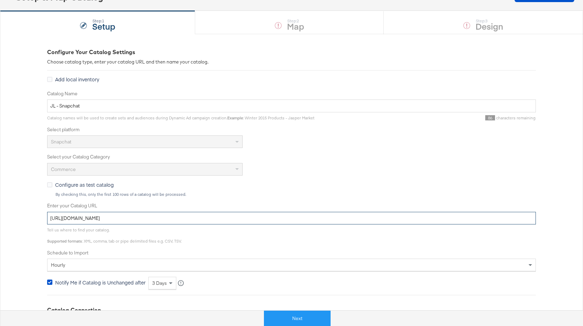
drag, startPoint x: 332, startPoint y: 221, endPoint x: 112, endPoint y: 194, distance: 221.3
click at [112, 194] on div "Catalog Name JL - Snapchat Catalog names will be used to create sets and audien…" at bounding box center [291, 189] width 489 height 199
paste input "s://[DOMAIN_NAME][URL]"
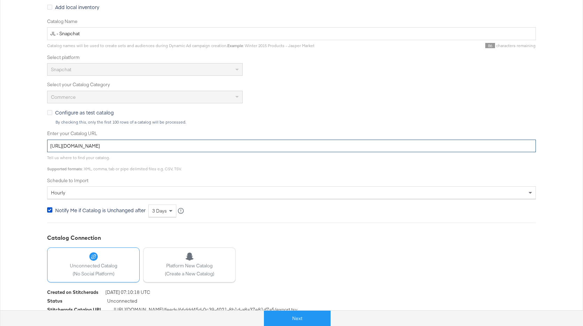
scroll to position [128, 0]
type input "[URL][DOMAIN_NAME]"
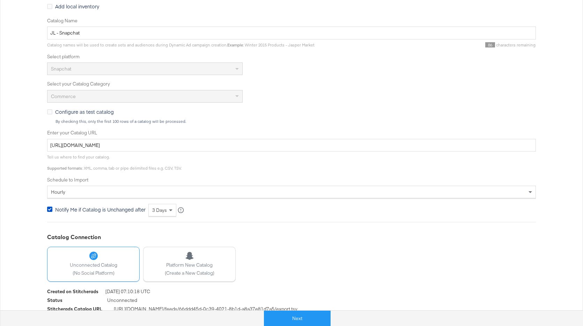
click at [194, 192] on div "hourly" at bounding box center [291, 192] width 488 height 12
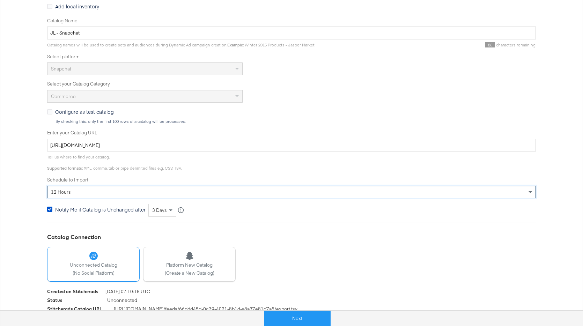
drag, startPoint x: 175, startPoint y: 243, endPoint x: 180, endPoint y: 244, distance: 5.7
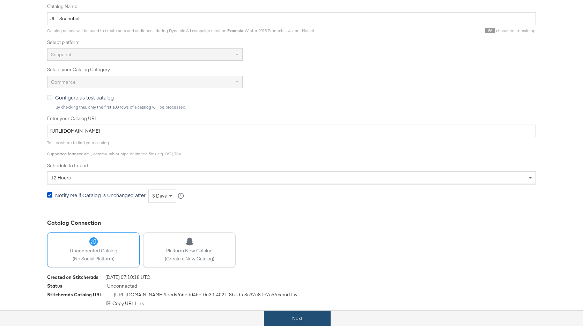
click at [320, 314] on button "Next" at bounding box center [297, 319] width 67 height 16
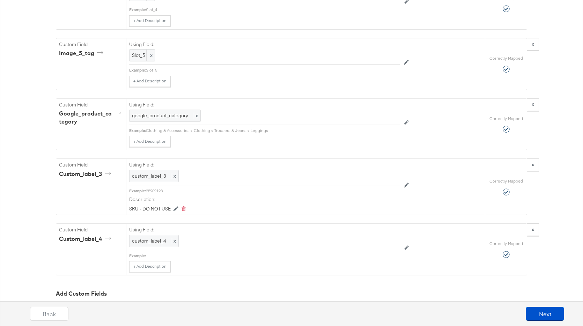
scroll to position [2455, 0]
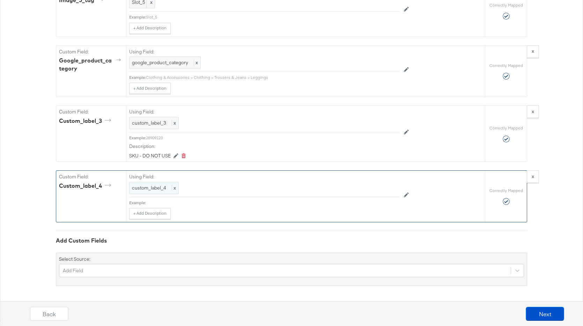
click at [173, 190] on span "x" at bounding box center [174, 188] width 4 height 6
click at [345, 187] on div "custom_label_4" at bounding box center [248, 188] width 238 height 12
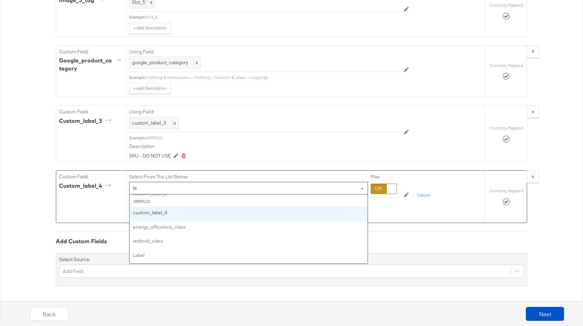
type input "lab"
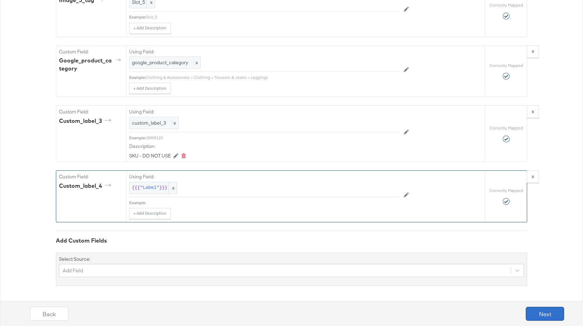
click at [550, 315] on button "Next" at bounding box center [545, 314] width 38 height 14
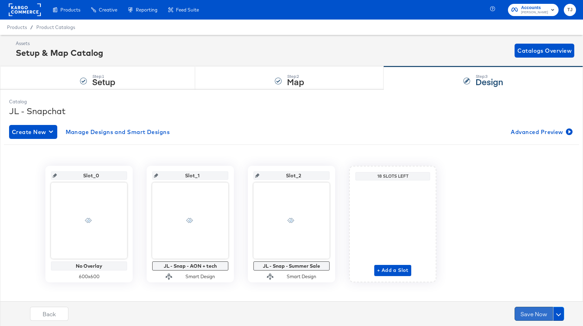
scroll to position [0, 0]
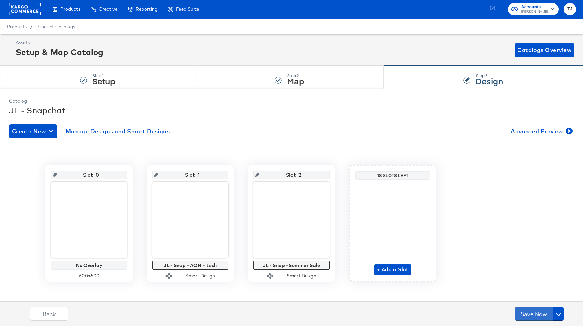
click at [533, 313] on button "Save Now" at bounding box center [533, 314] width 38 height 14
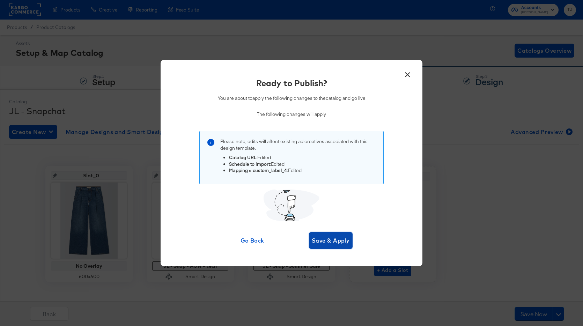
click at [341, 241] on span "Save & Apply" at bounding box center [331, 241] width 38 height 10
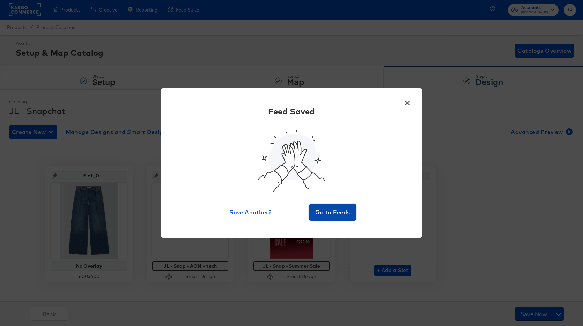
click at [334, 209] on span "Go to Feeds" at bounding box center [333, 212] width 42 height 10
